Goal: Transaction & Acquisition: Subscribe to service/newsletter

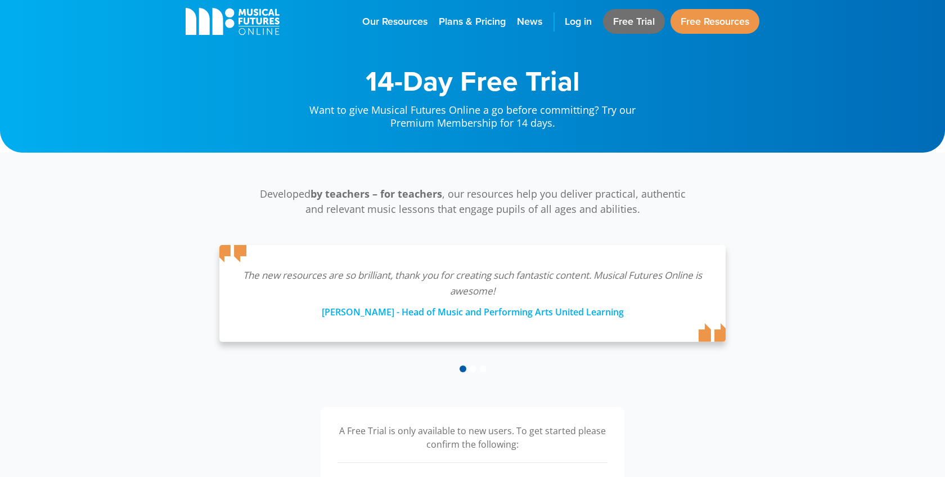
click at [627, 23] on link "Free Trial" at bounding box center [634, 21] width 62 height 25
click at [631, 19] on link "Free Trial" at bounding box center [634, 21] width 62 height 25
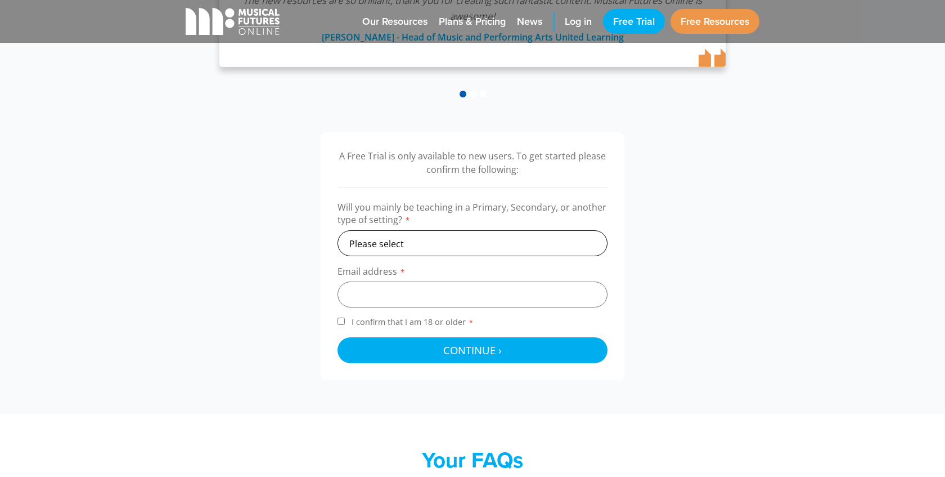
scroll to position [277, 0]
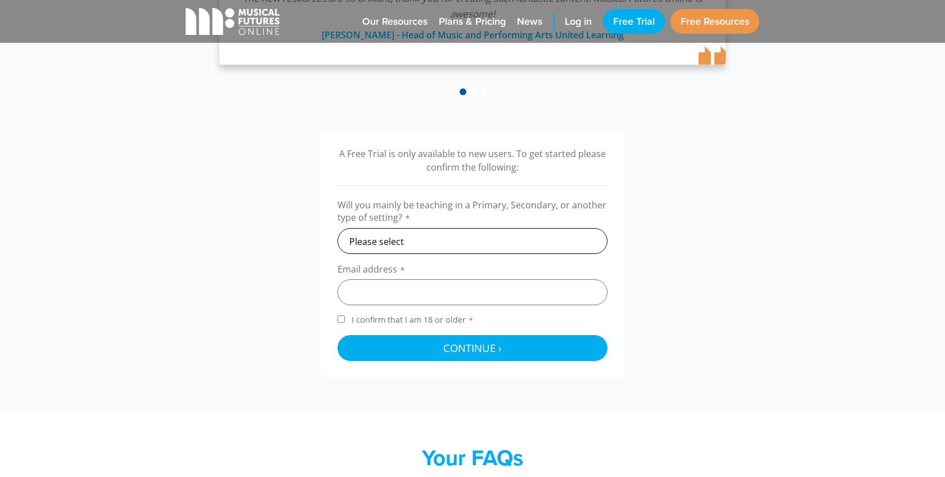
click at [462, 241] on select "Please select Primary Secondary Other" at bounding box center [473, 241] width 270 height 26
select select "secondary"
click at [338, 228] on select "Please select Primary Secondary Other" at bounding box center [473, 241] width 270 height 26
click at [432, 293] on input "email" at bounding box center [473, 292] width 270 height 26
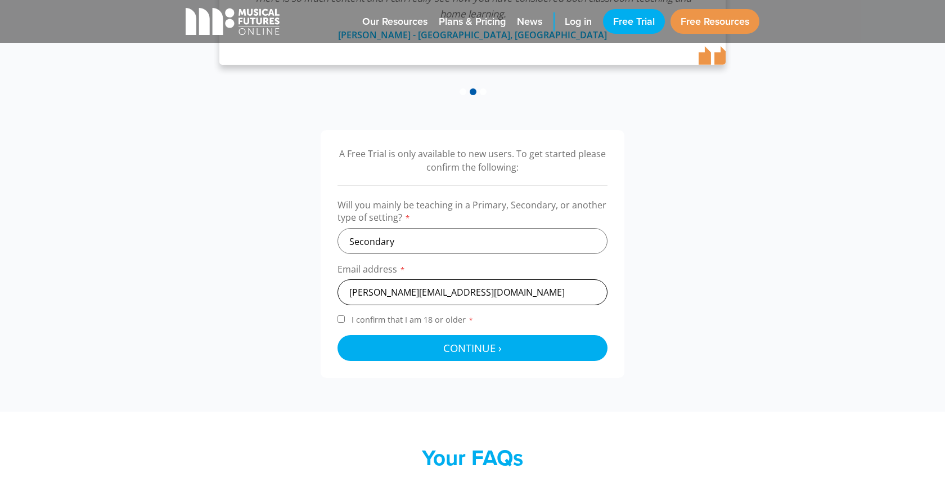
type input "matthew.evans2@education.vic.gov.au"
click at [403, 322] on span "I confirm that I am 18 or older *" at bounding box center [412, 319] width 127 height 11
click at [345, 322] on input "I confirm that I am 18 or older *" at bounding box center [341, 318] width 7 height 7
checkbox input "true"
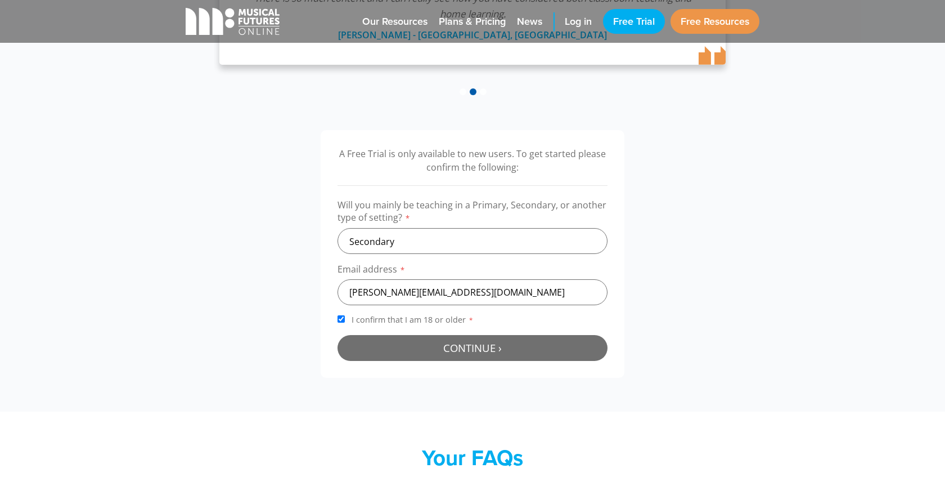
click at [434, 346] on button "Continue › Checking your details..." at bounding box center [473, 348] width 270 height 26
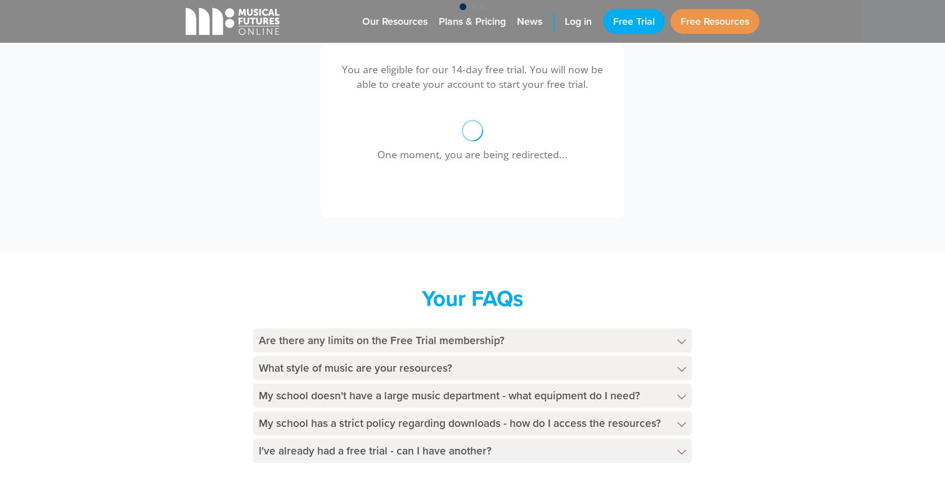
scroll to position [362, 0]
click at [486, 346] on h4 "Are there any limits on the Free Trial membership?" at bounding box center [472, 340] width 439 height 24
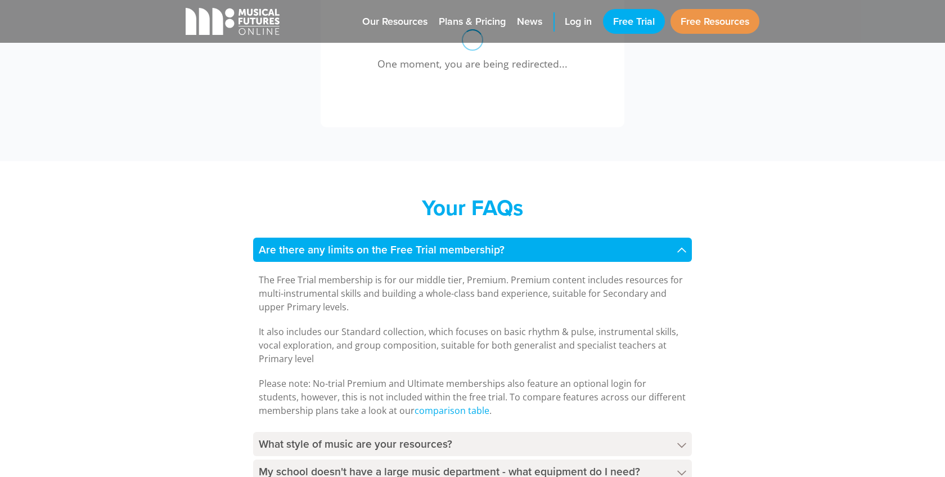
scroll to position [456, 0]
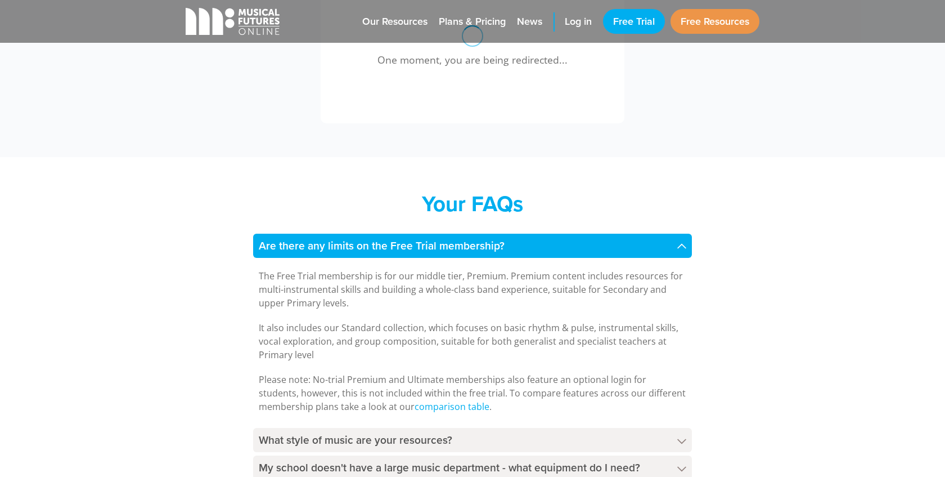
click at [479, 292] on p "The Free Trial membership is for our middle tier, Premium. Premium content incl…" at bounding box center [473, 289] width 428 height 41
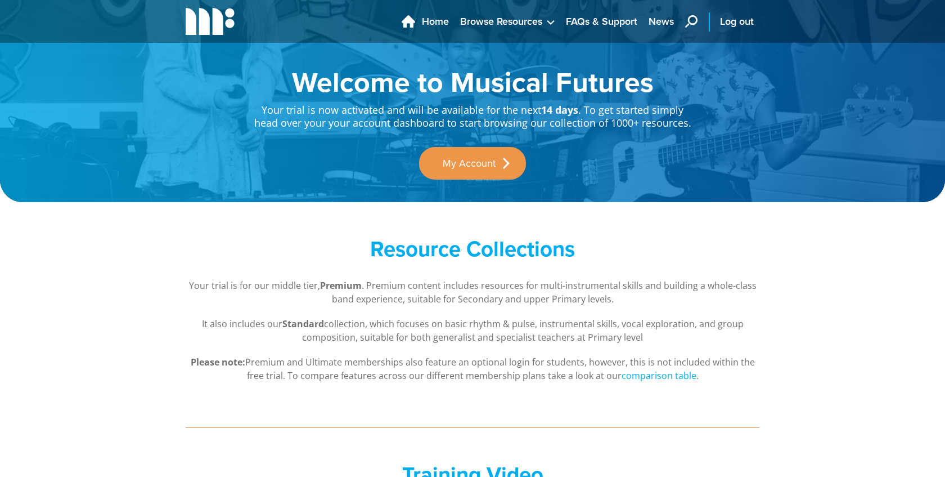
click at [456, 114] on p "Your trial is now activated and will be available for the next 14 days . To get…" at bounding box center [472, 113] width 439 height 34
click at [507, 295] on p "Your trial is for our middle tier, Premium . Premium content includes resources…" at bounding box center [473, 292] width 574 height 27
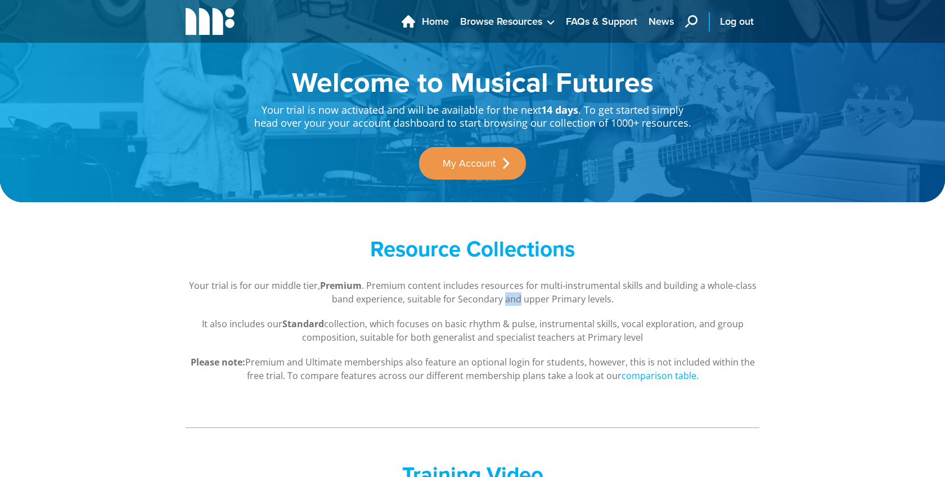
click at [507, 295] on p "Your trial is for our middle tier, Premium . Premium content includes resources…" at bounding box center [473, 292] width 574 height 27
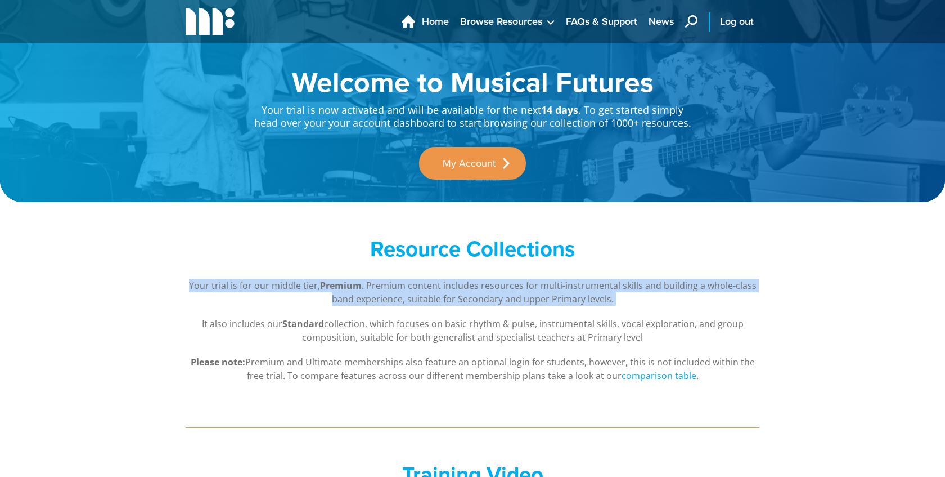
click at [479, 331] on p "It also includes our Standard collection, which focuses on basic rhythm & pulse…" at bounding box center [473, 330] width 574 height 27
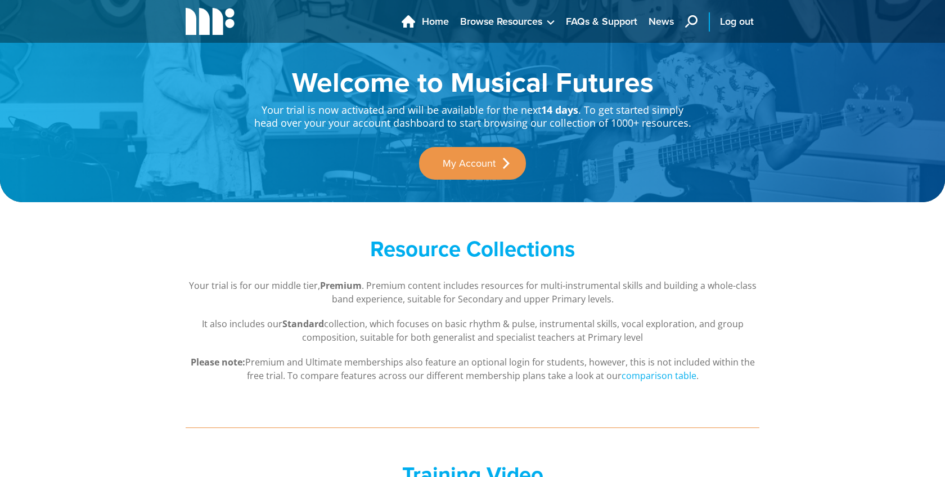
click at [479, 331] on p "It also includes our Standard collection, which focuses on basic rhythm & pulse…" at bounding box center [473, 330] width 574 height 27
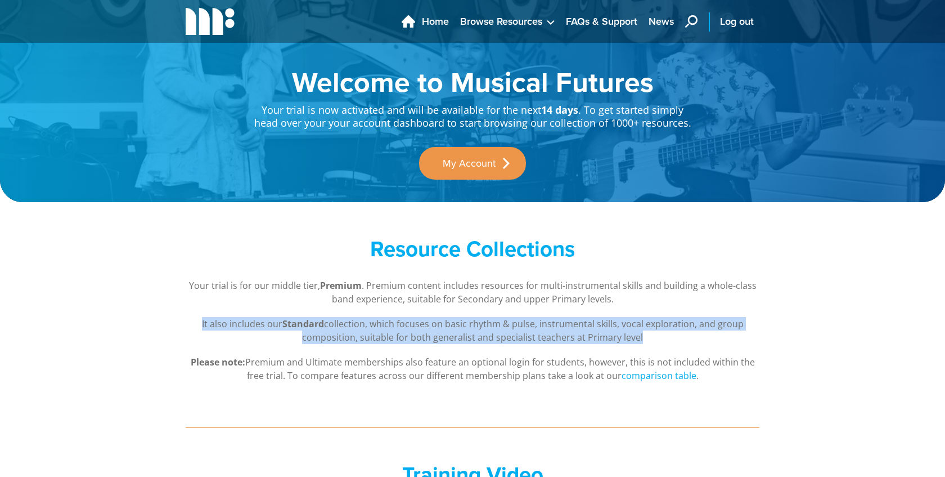
click at [488, 313] on div "Your trial is for our middle tier, Premium . Premium content includes resources…" at bounding box center [473, 331] width 574 height 104
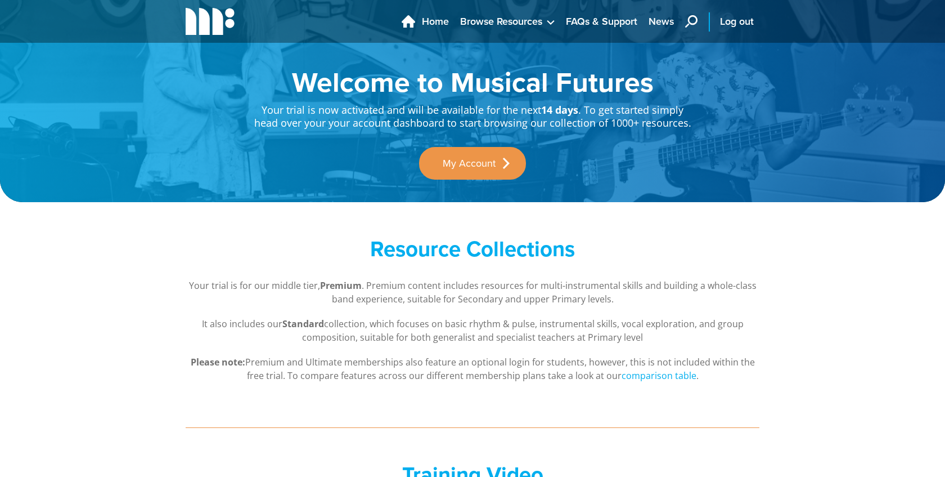
click at [496, 327] on p "It also includes our Standard collection, which focuses on basic rhythm & pulse…" at bounding box center [473, 330] width 574 height 27
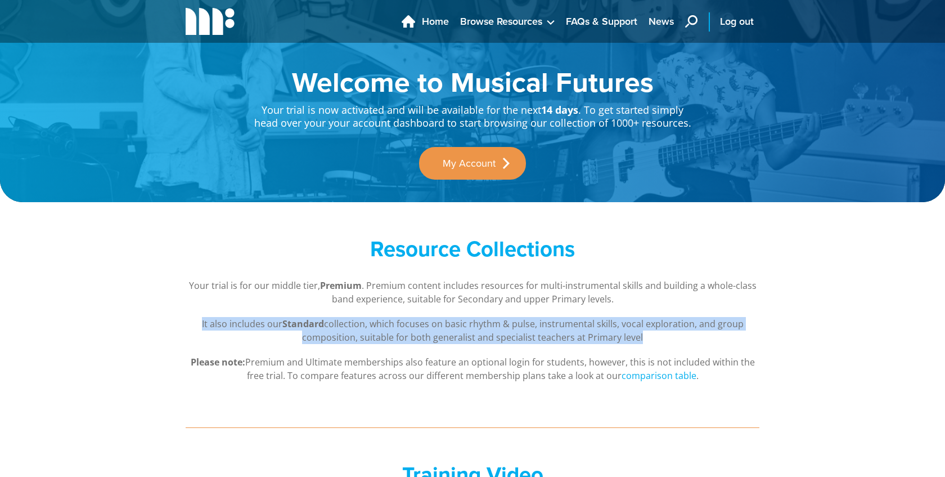
click at [487, 366] on p "Please note: Premium and Ultimate memberships also feature an optional login fo…" at bounding box center [473, 368] width 574 height 27
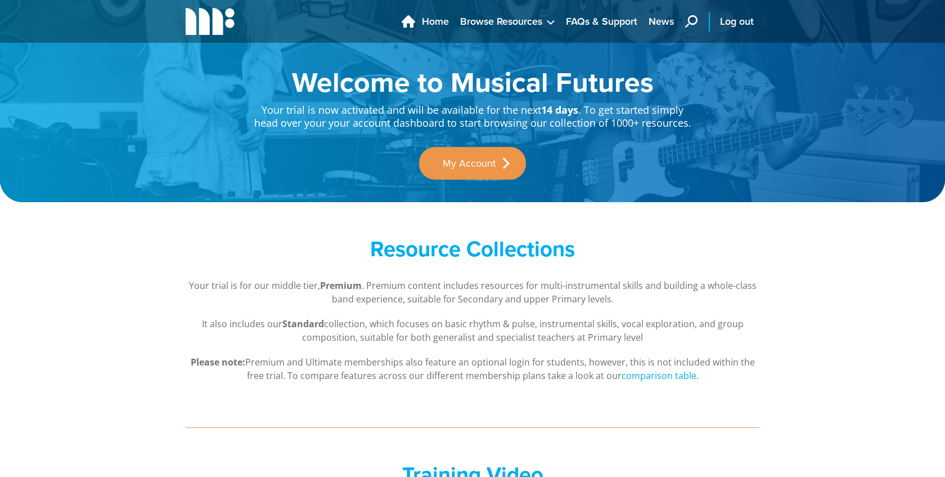
click at [487, 366] on p "Please note: Premium and Ultimate memberships also feature an optional login fo…" at bounding box center [473, 368] width 574 height 27
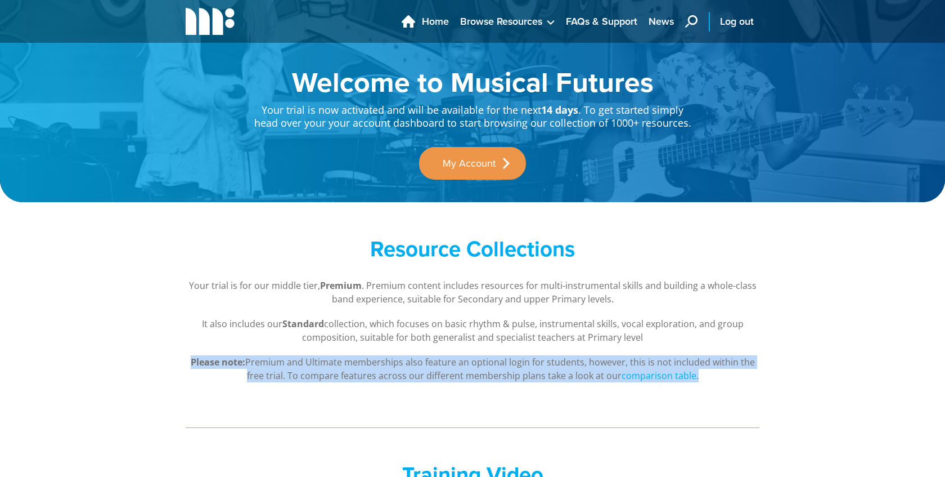
click at [487, 366] on p "Please note: Premium and Ultimate memberships also feature an optional login fo…" at bounding box center [473, 368] width 574 height 27
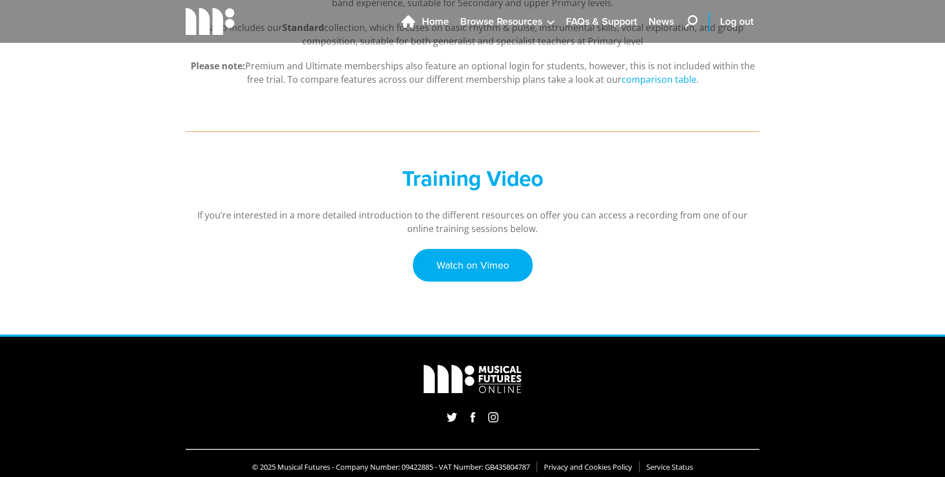
scroll to position [299, 0]
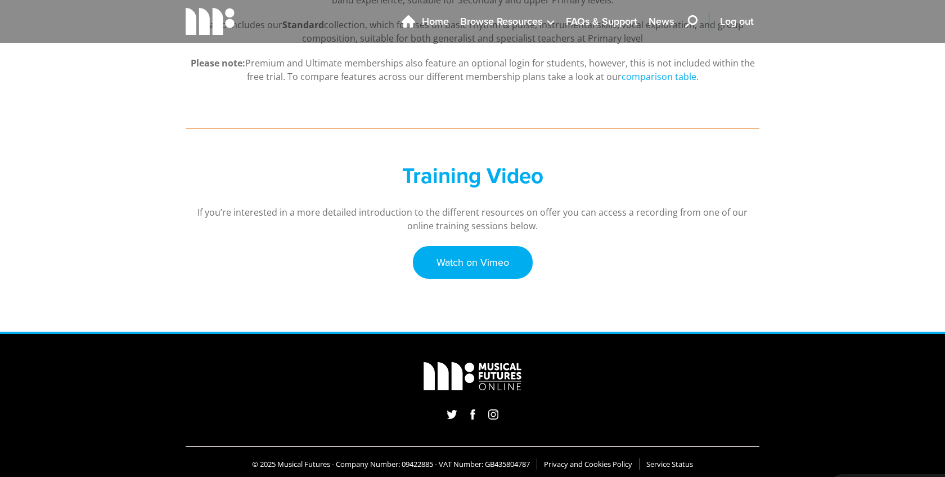
click at [476, 210] on p "If you’re interested in a more detailed introduction to the different resources…" at bounding box center [473, 218] width 574 height 27
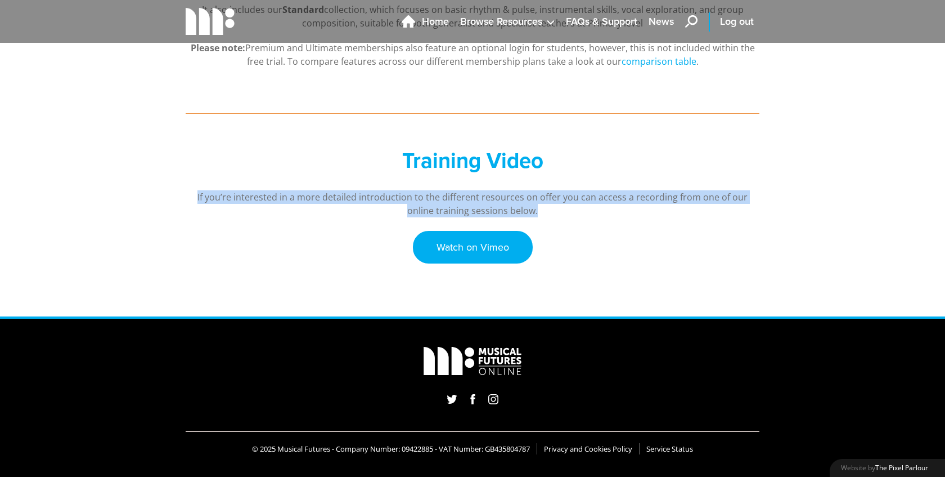
scroll to position [0, 0]
